Goal: Find specific page/section

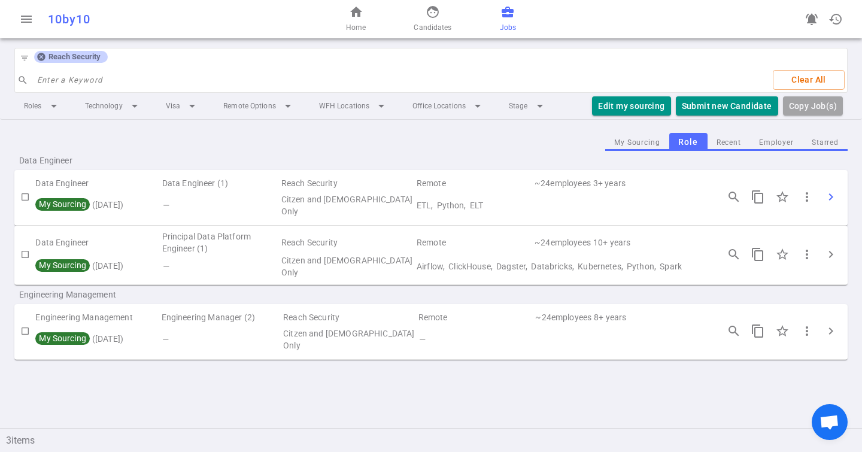
click at [829, 191] on span "chevron_right" at bounding box center [830, 197] width 14 height 14
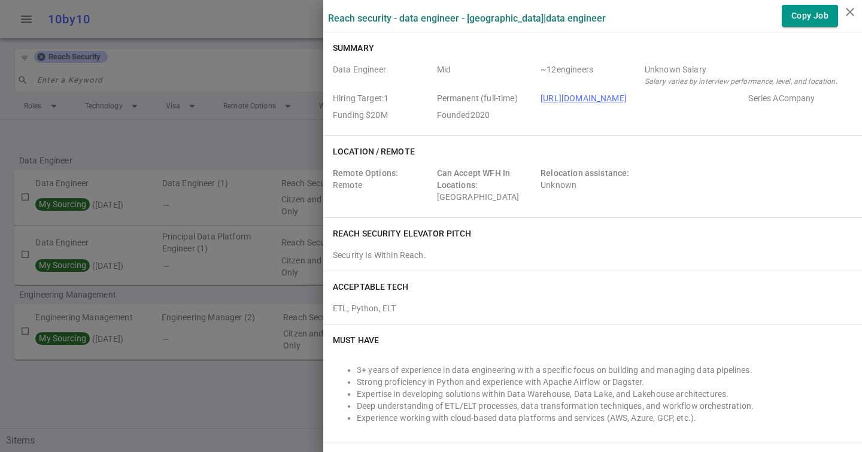
click at [188, 343] on div at bounding box center [431, 226] width 862 height 452
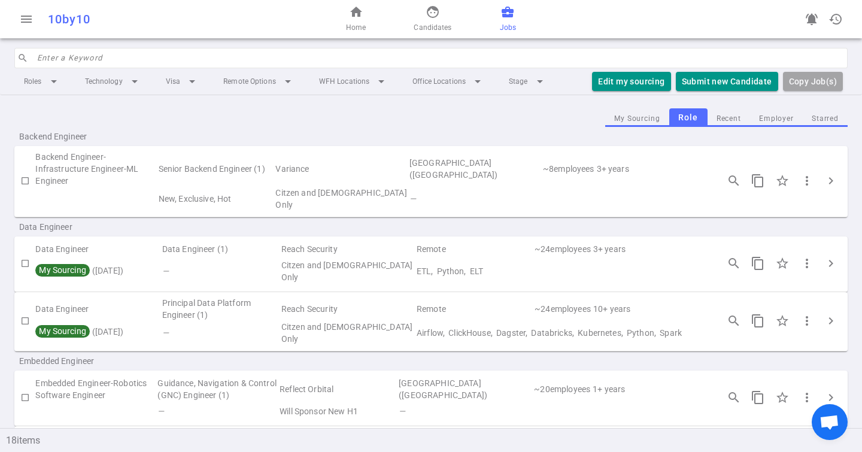
click at [303, 60] on input "search" at bounding box center [438, 57] width 803 height 19
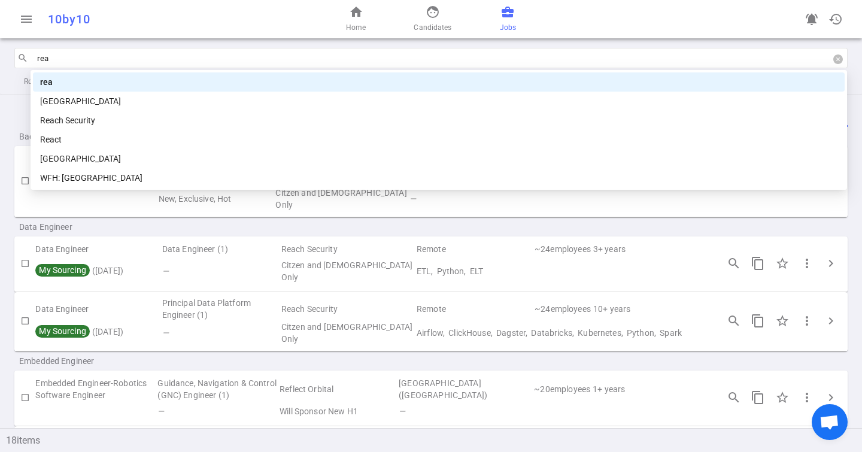
type input "reac"
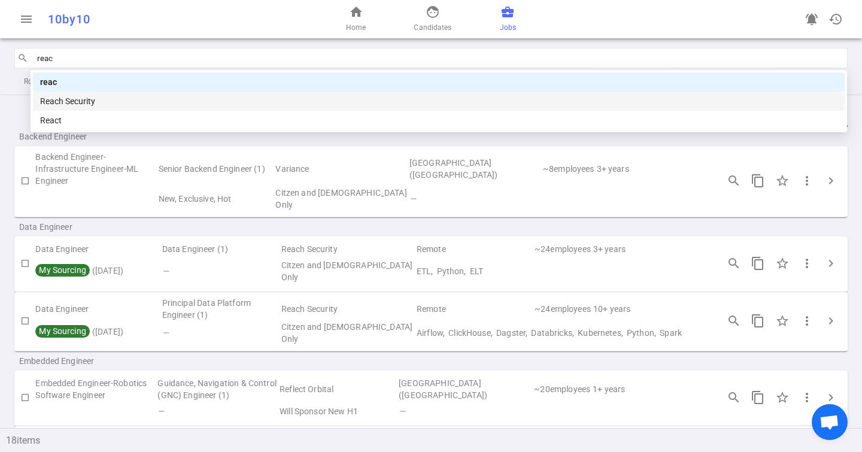
click at [238, 103] on div "Reach Security" at bounding box center [438, 101] width 797 height 13
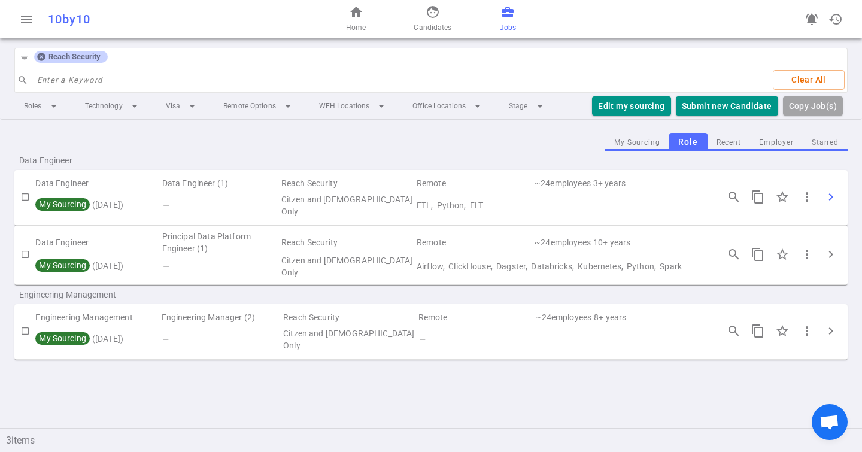
click at [833, 192] on span "chevron_right" at bounding box center [830, 197] width 14 height 14
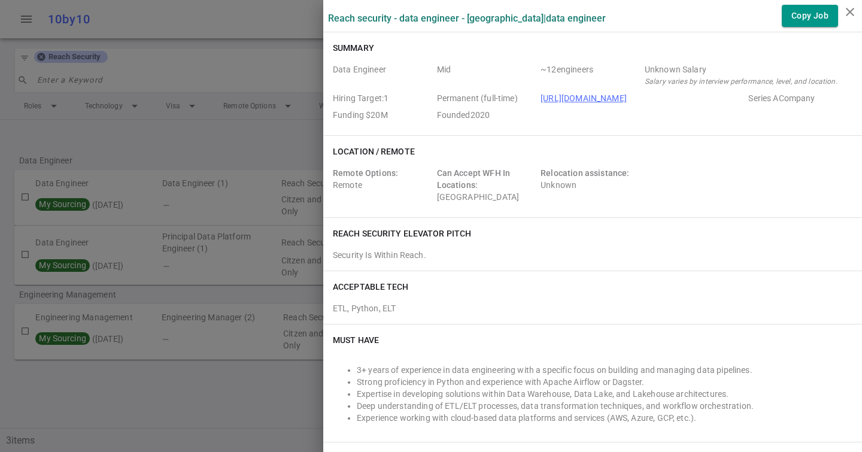
click at [251, 259] on div at bounding box center [431, 226] width 862 height 452
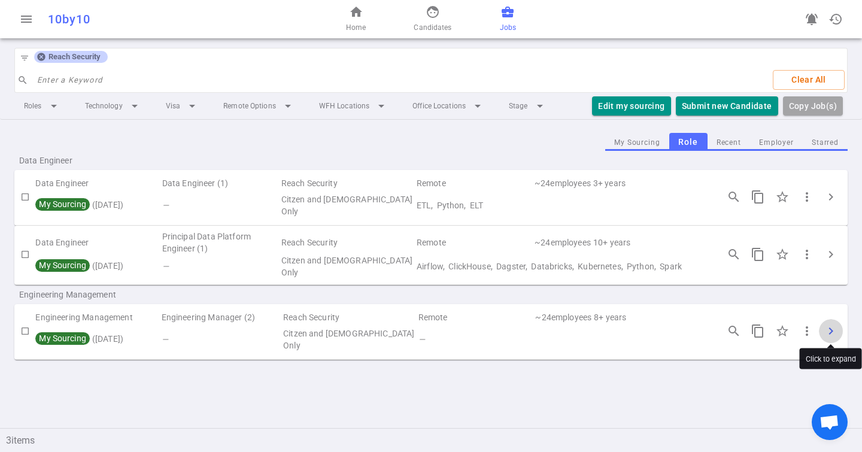
click at [826, 327] on span "chevron_right" at bounding box center [830, 331] width 14 height 14
